Goal: Use online tool/utility: Utilize a website feature to perform a specific function

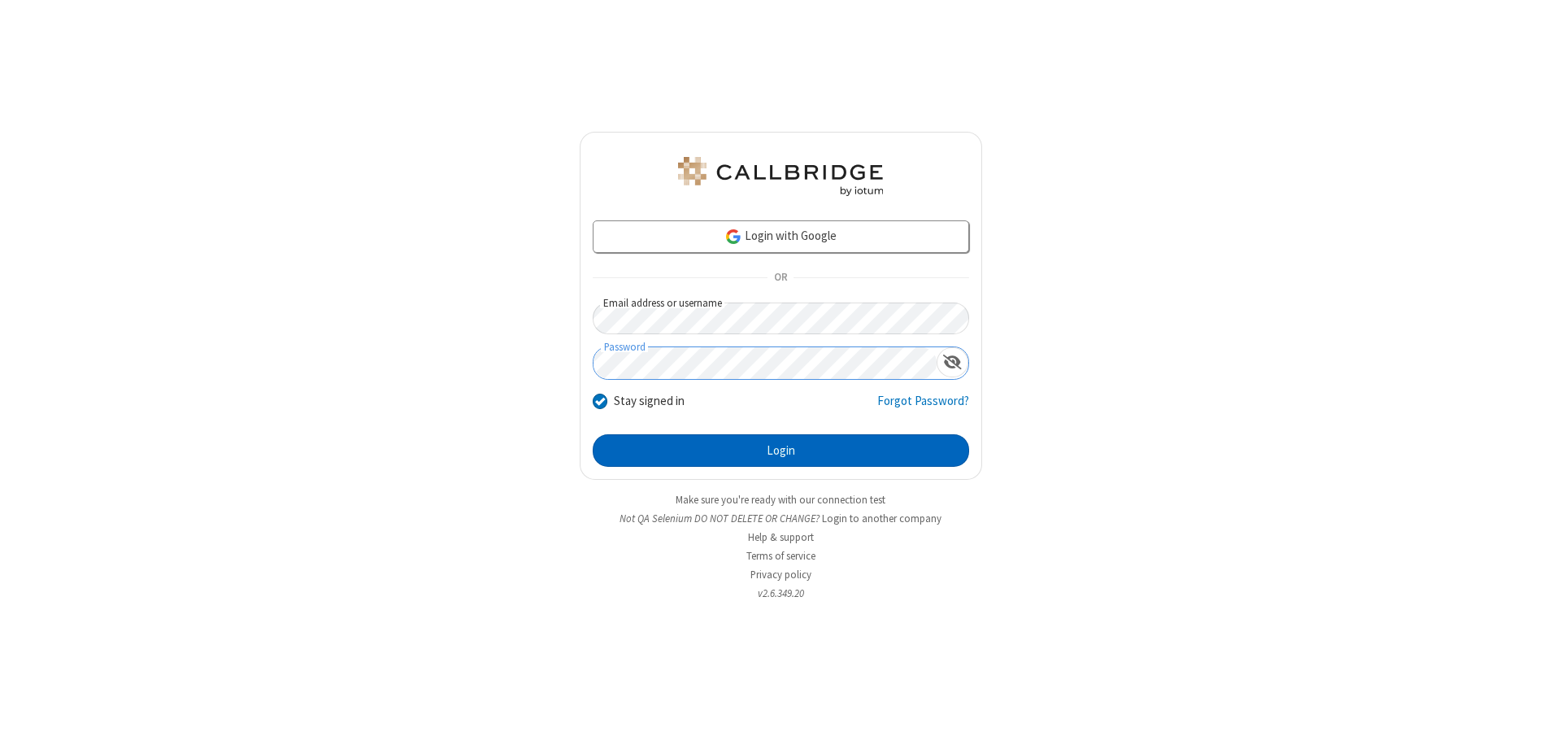
click at [780, 450] on button "Login" at bounding box center [781, 450] width 376 height 33
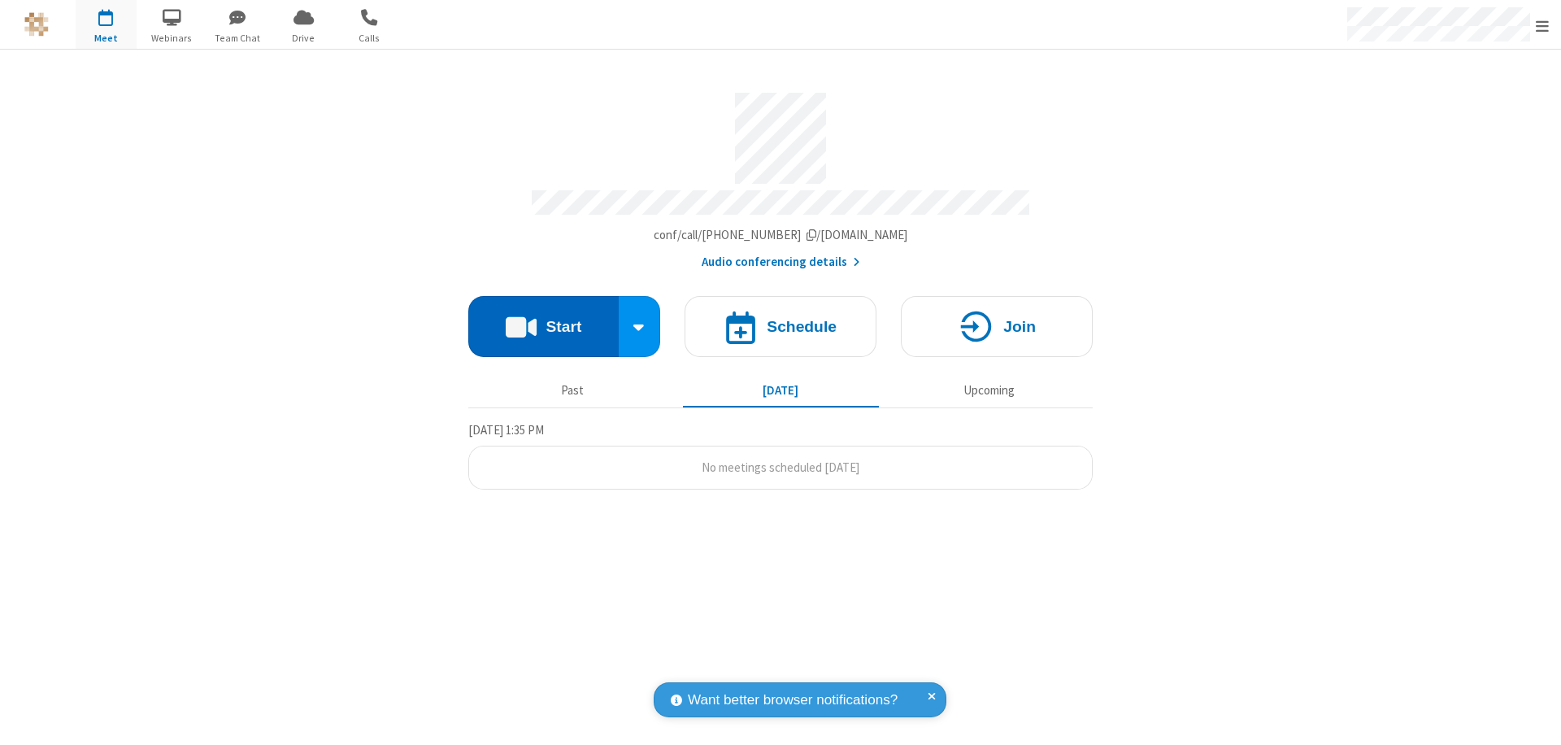
click at [543, 319] on button "Start" at bounding box center [543, 326] width 150 height 61
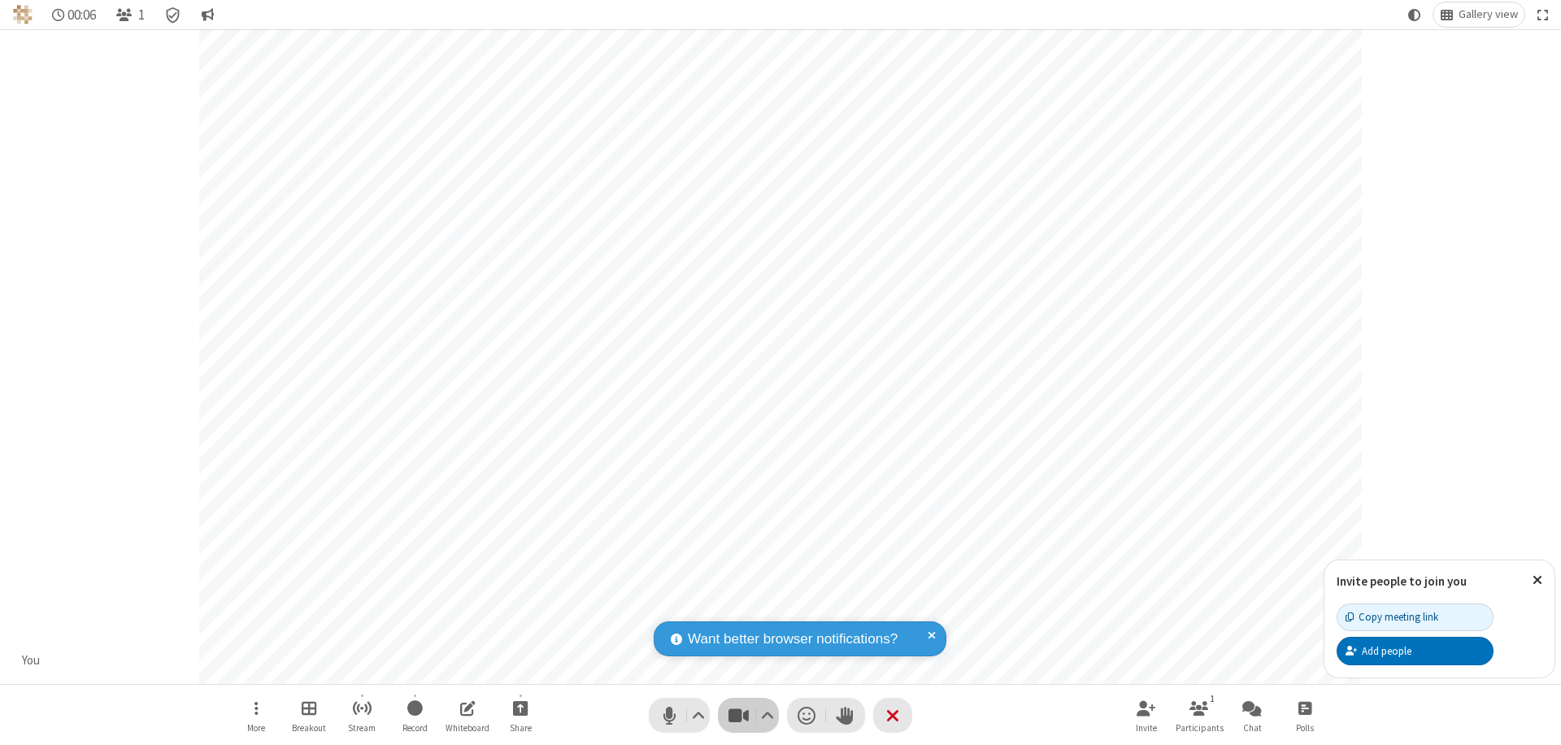
click at [738, 715] on span "Stop video (⌘+Shift+V)" at bounding box center [738, 715] width 24 height 24
click at [738, 715] on span "Start video (⌘+Shift+V)" at bounding box center [738, 715] width 24 height 24
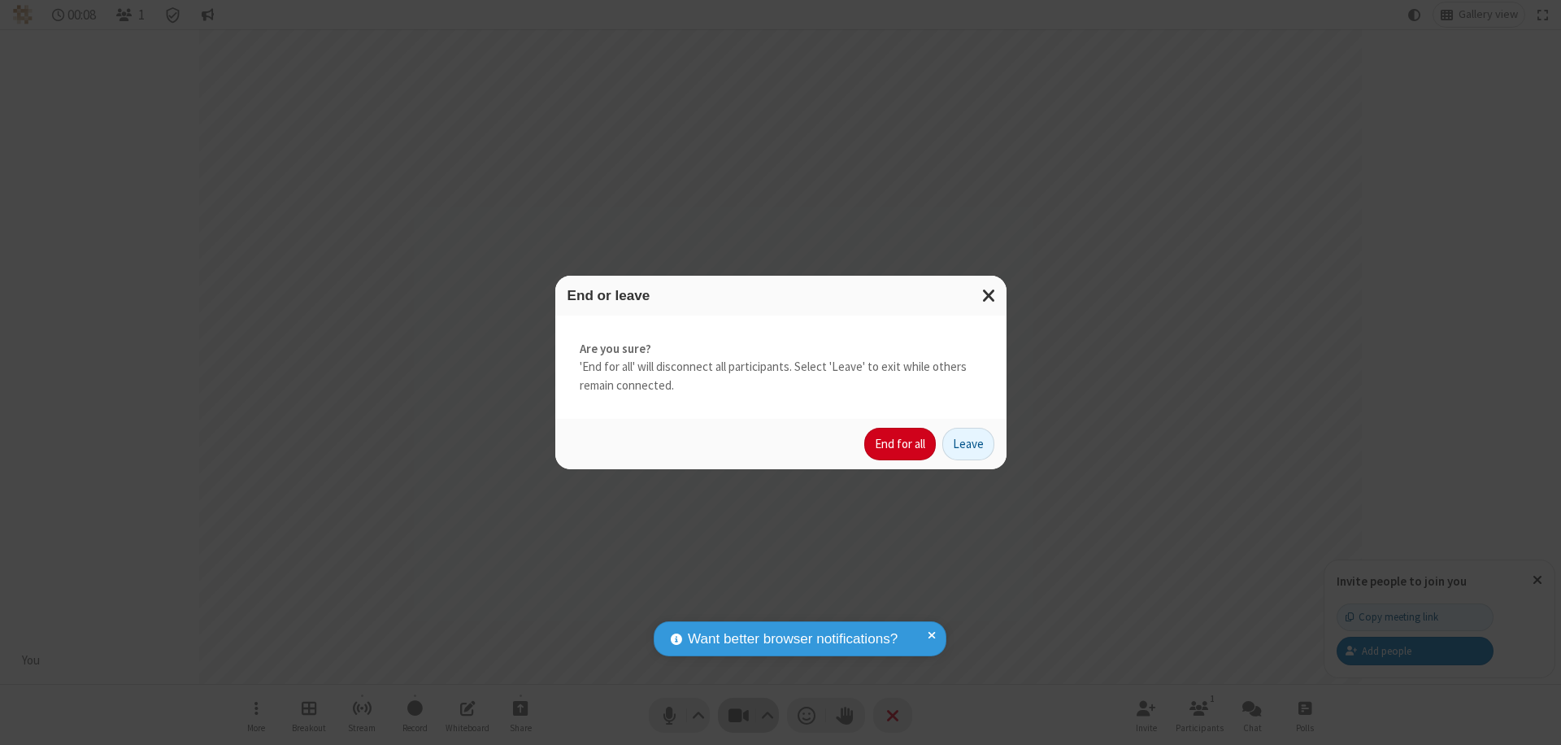
click at [901, 444] on button "End for all" at bounding box center [900, 444] width 72 height 33
